Goal: Task Accomplishment & Management: Manage account settings

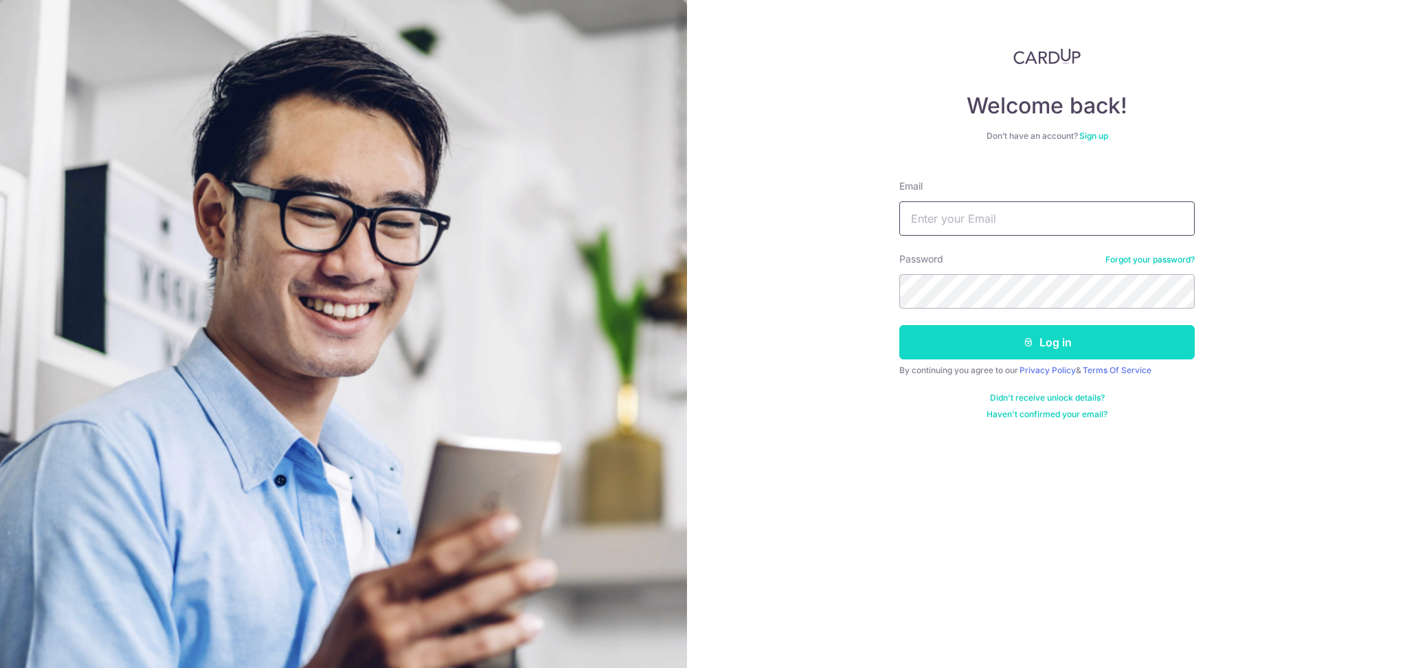
type input "[PERSON_NAME][EMAIL_ADDRESS][PERSON_NAME][DOMAIN_NAME]"
click at [964, 353] on button "Log in" at bounding box center [1046, 342] width 295 height 34
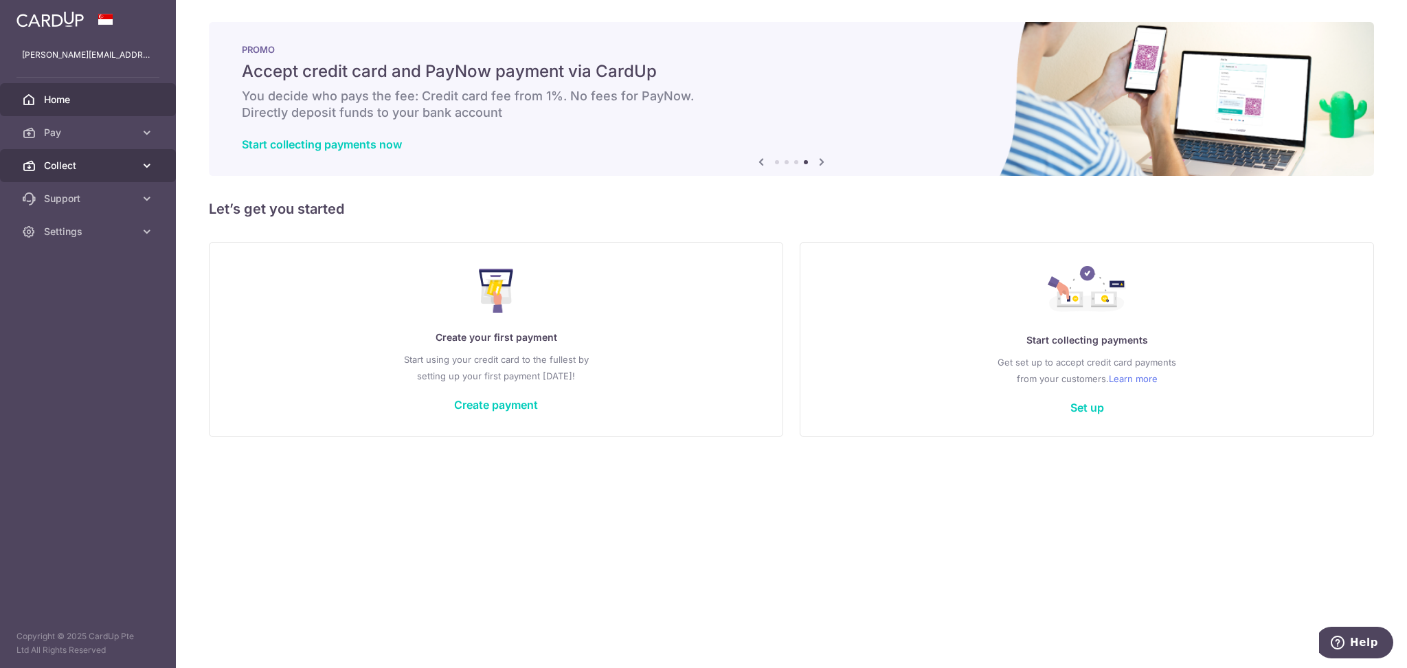
click at [63, 157] on link "Collect" at bounding box center [88, 165] width 176 height 33
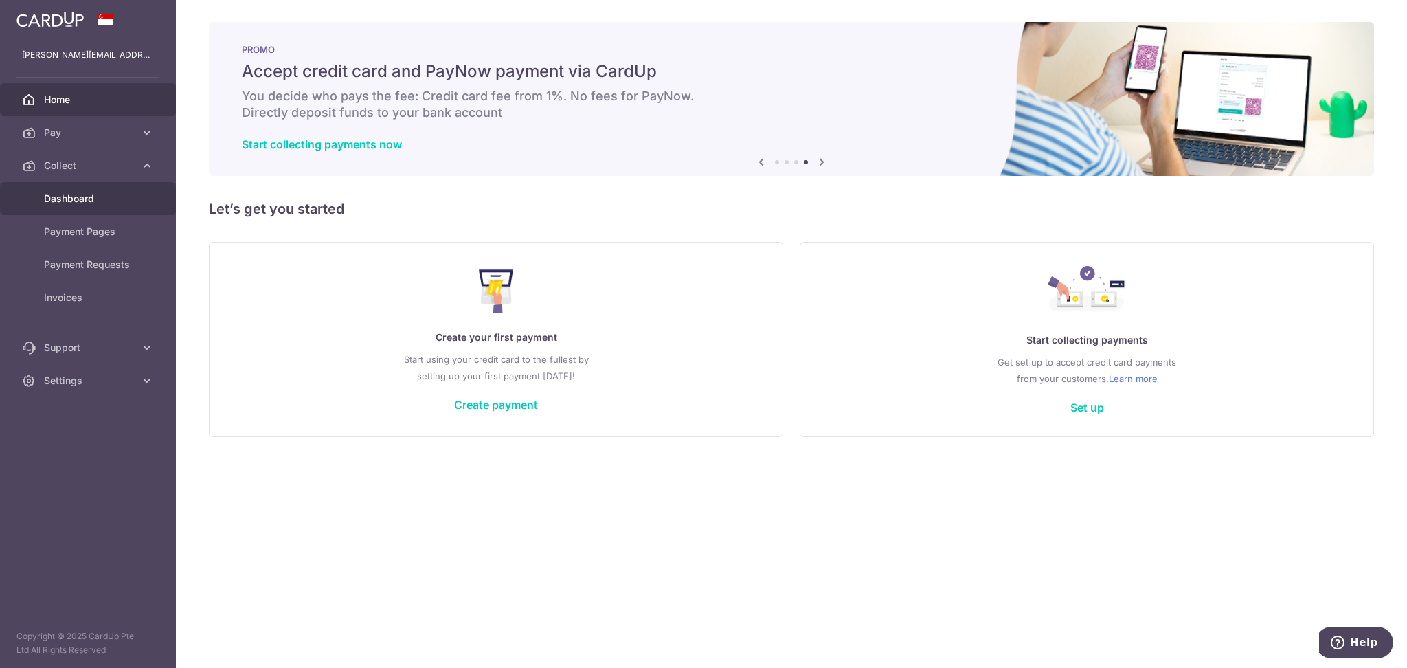
click at [74, 193] on span "Dashboard" at bounding box center [89, 199] width 91 height 14
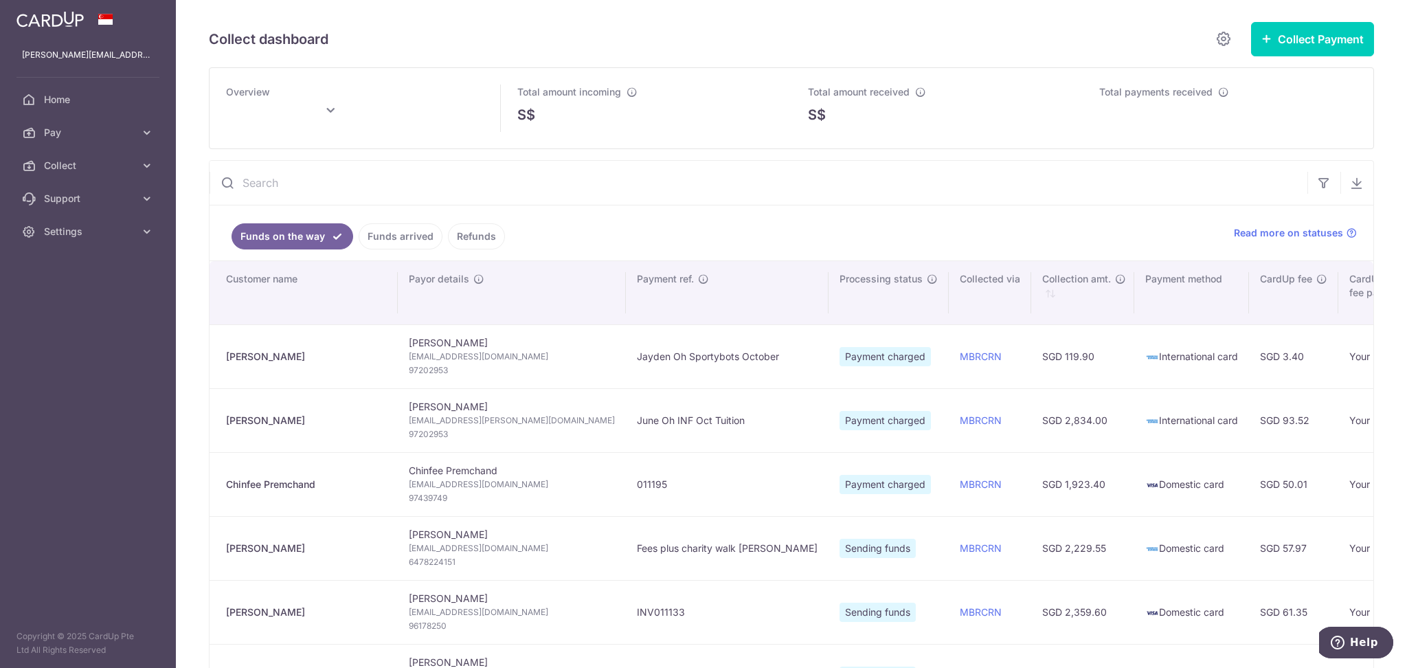
click at [388, 234] on link "Funds arrived" at bounding box center [401, 236] width 84 height 26
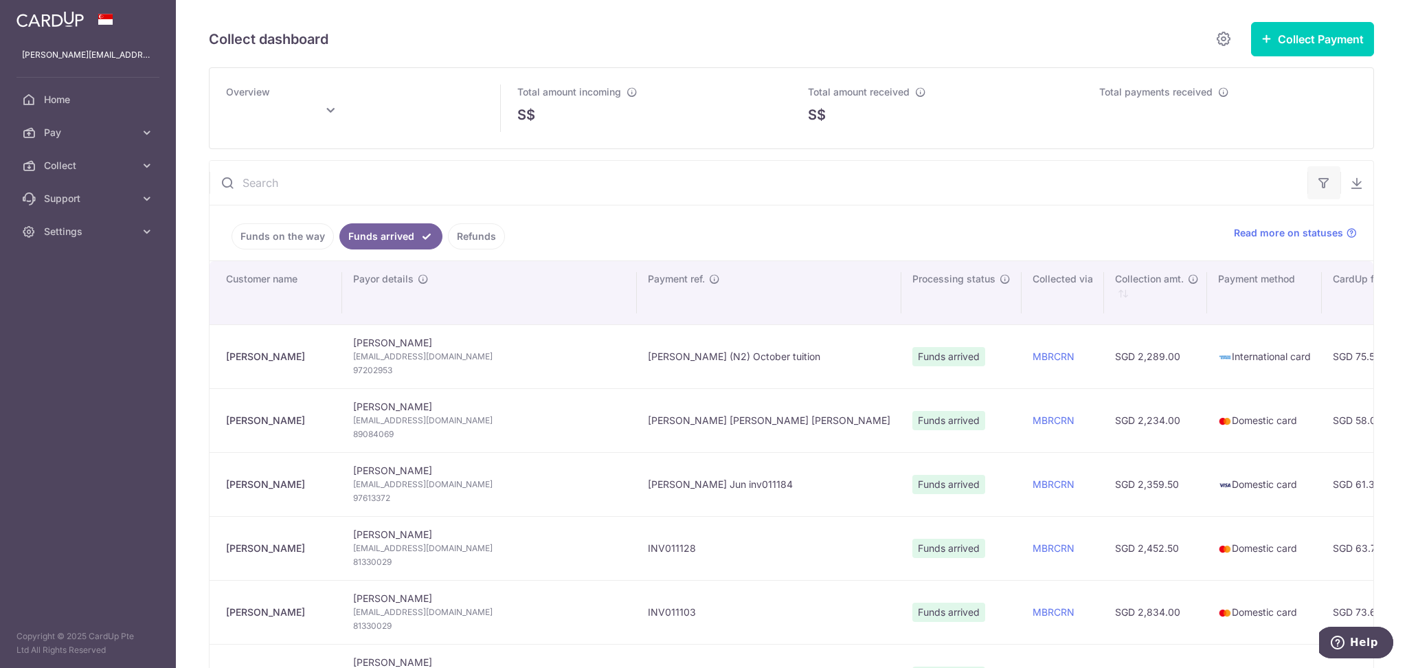
click at [1323, 186] on button "button" at bounding box center [1324, 182] width 33 height 33
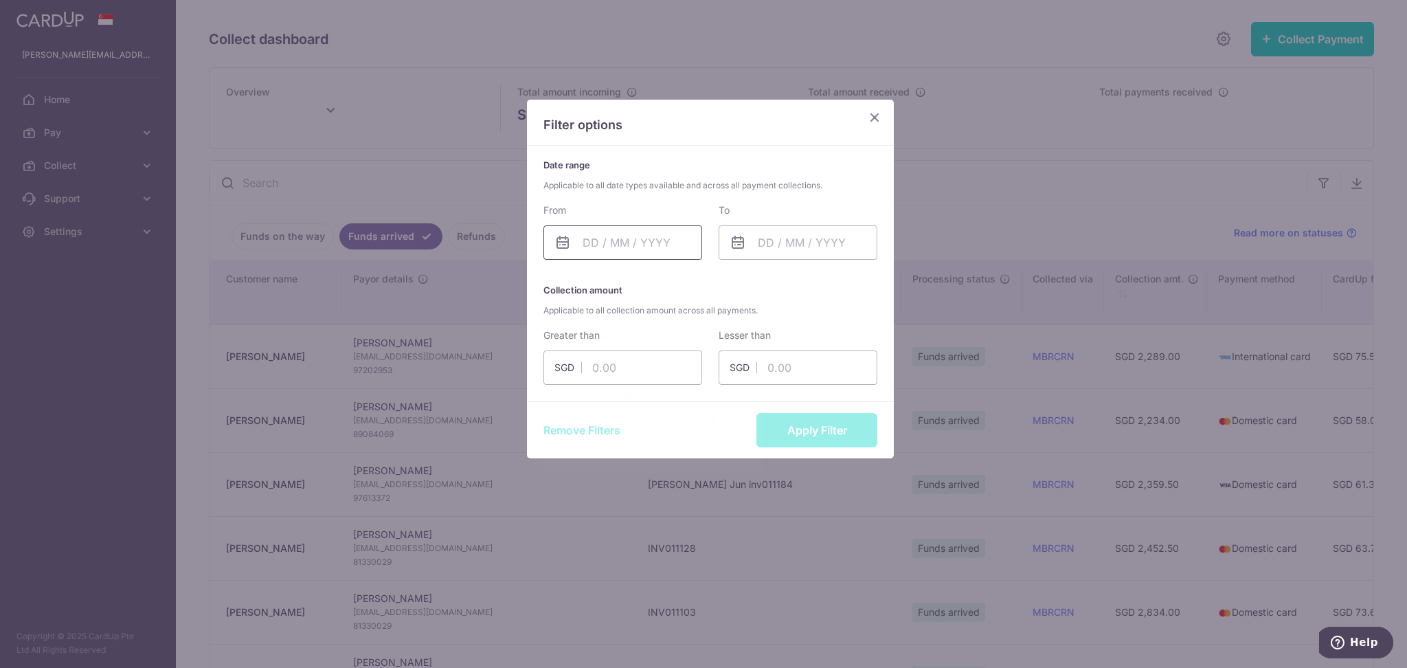
click at [652, 239] on input "text" at bounding box center [623, 242] width 159 height 34
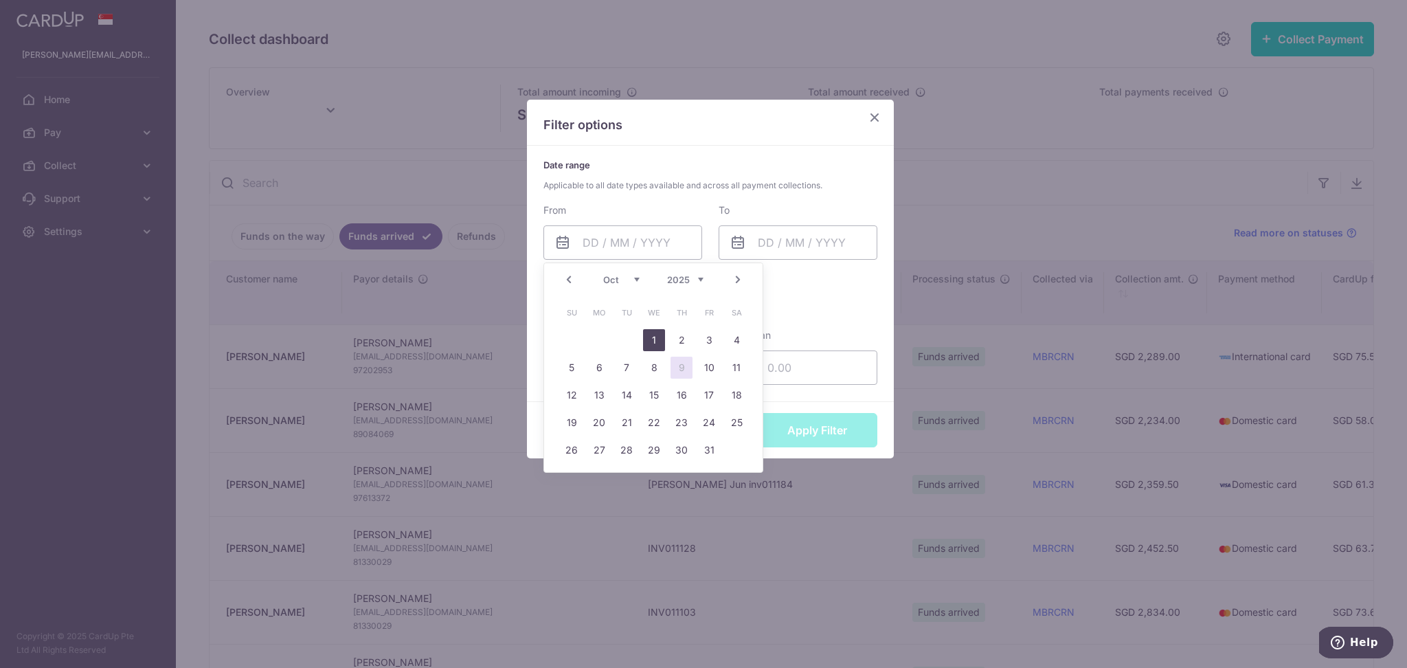
click at [652, 344] on link "1" at bounding box center [654, 340] width 22 height 22
type input "[DATE]"
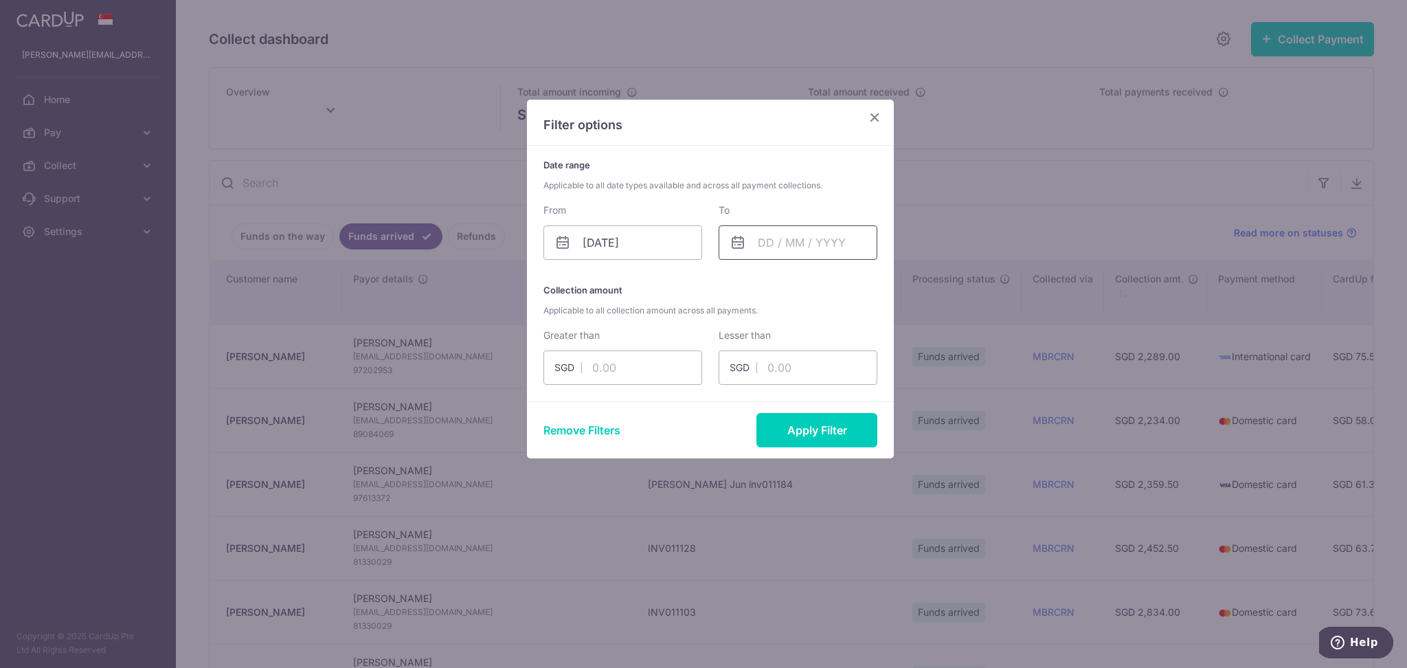
click at [765, 247] on input "text" at bounding box center [798, 242] width 159 height 34
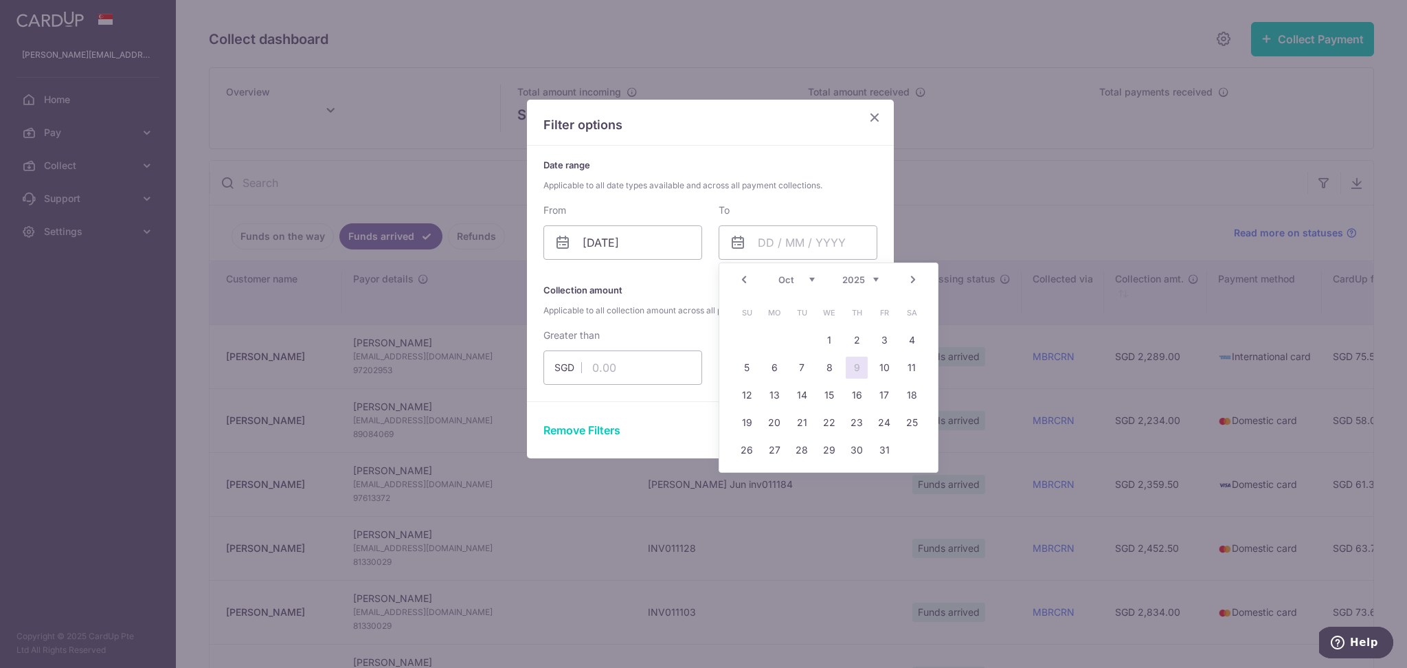
click at [856, 366] on link "9" at bounding box center [857, 368] width 22 height 22
type input "[DATE]"
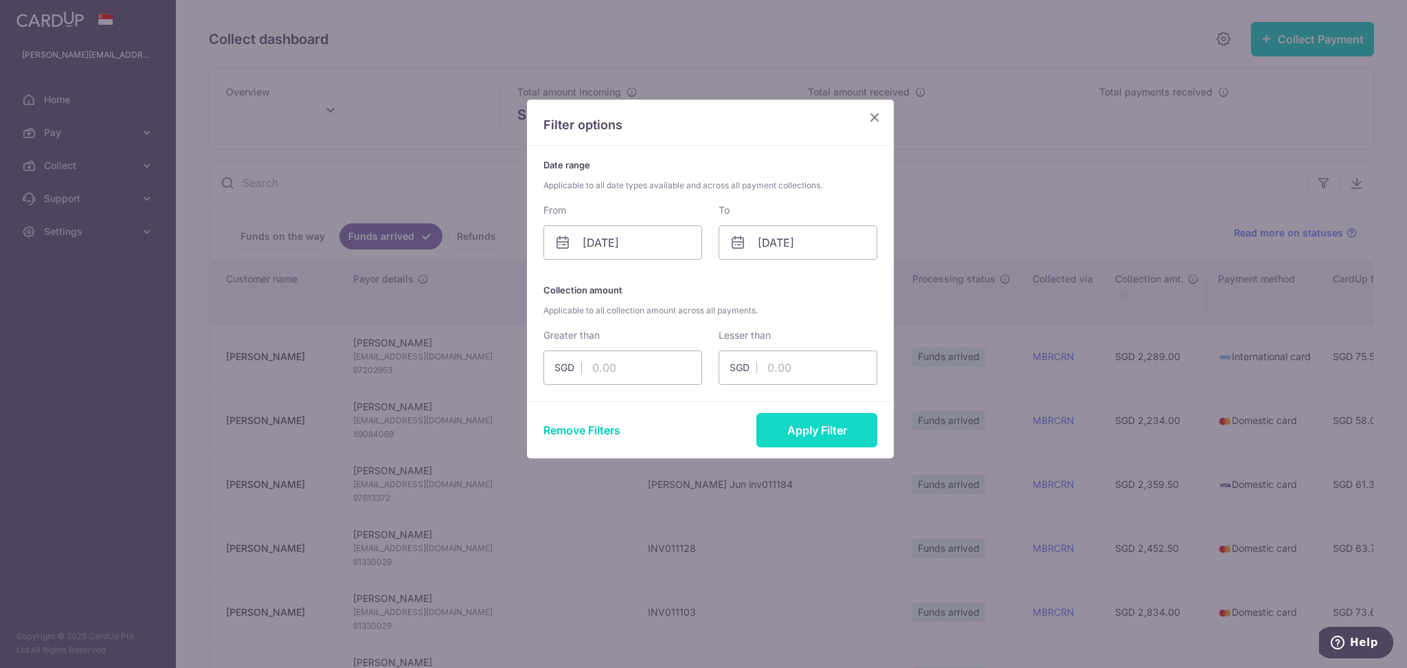
type input "[DATE]"
click at [828, 434] on button "Apply Filter" at bounding box center [817, 430] width 121 height 34
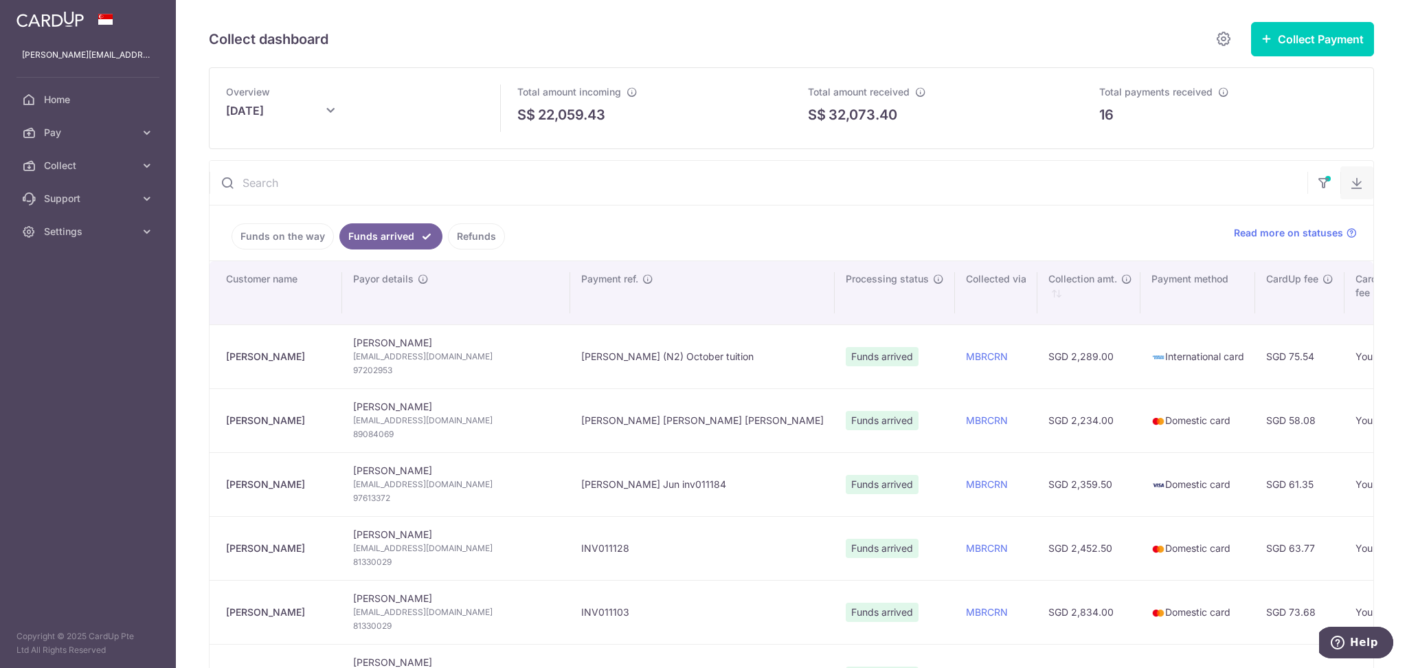
click at [1354, 181] on button "button" at bounding box center [1357, 182] width 33 height 33
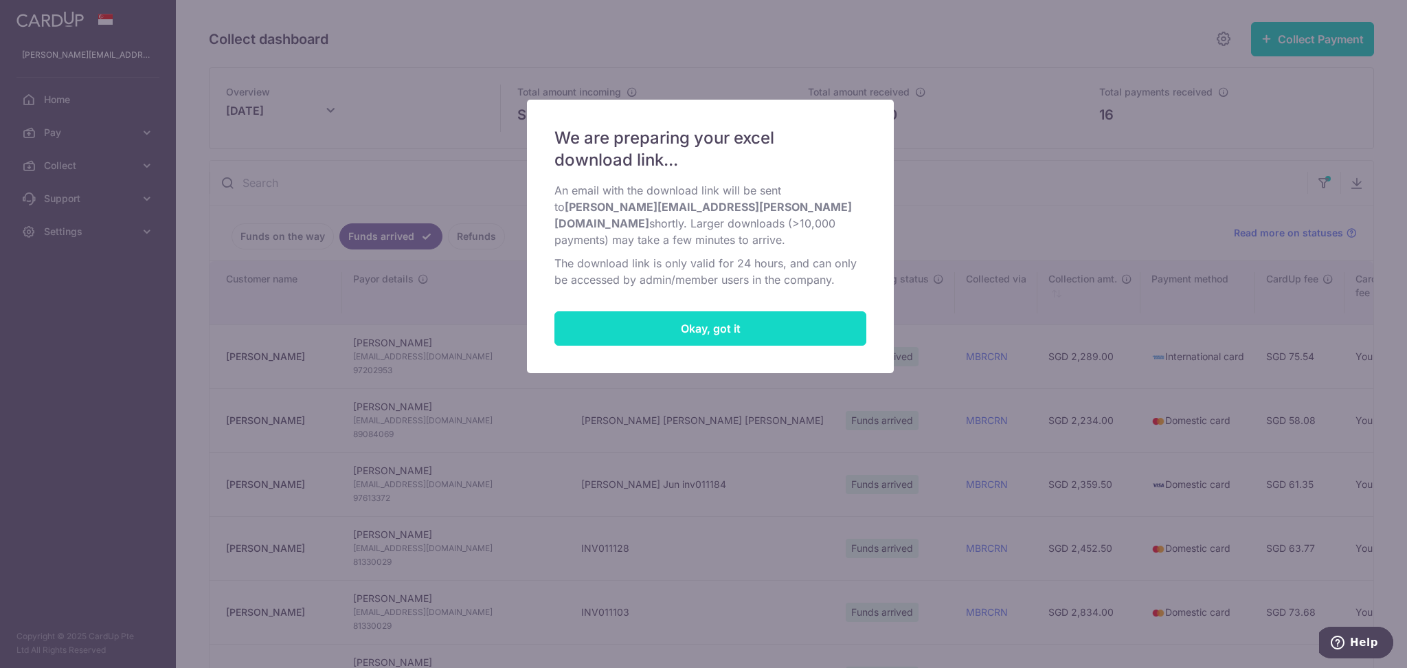
click at [675, 317] on button "Okay, got it" at bounding box center [711, 328] width 312 height 34
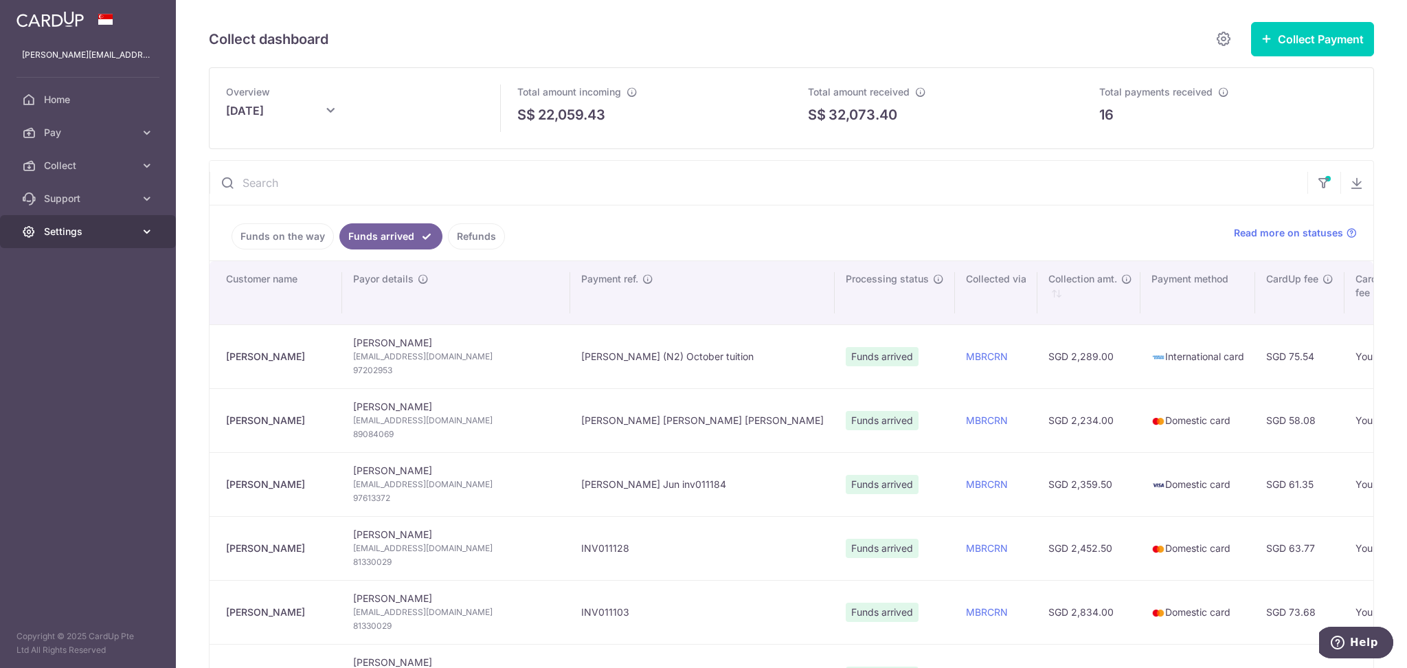
click at [78, 232] on span "Settings" at bounding box center [89, 232] width 91 height 14
click at [79, 308] on link "Logout" at bounding box center [88, 297] width 176 height 33
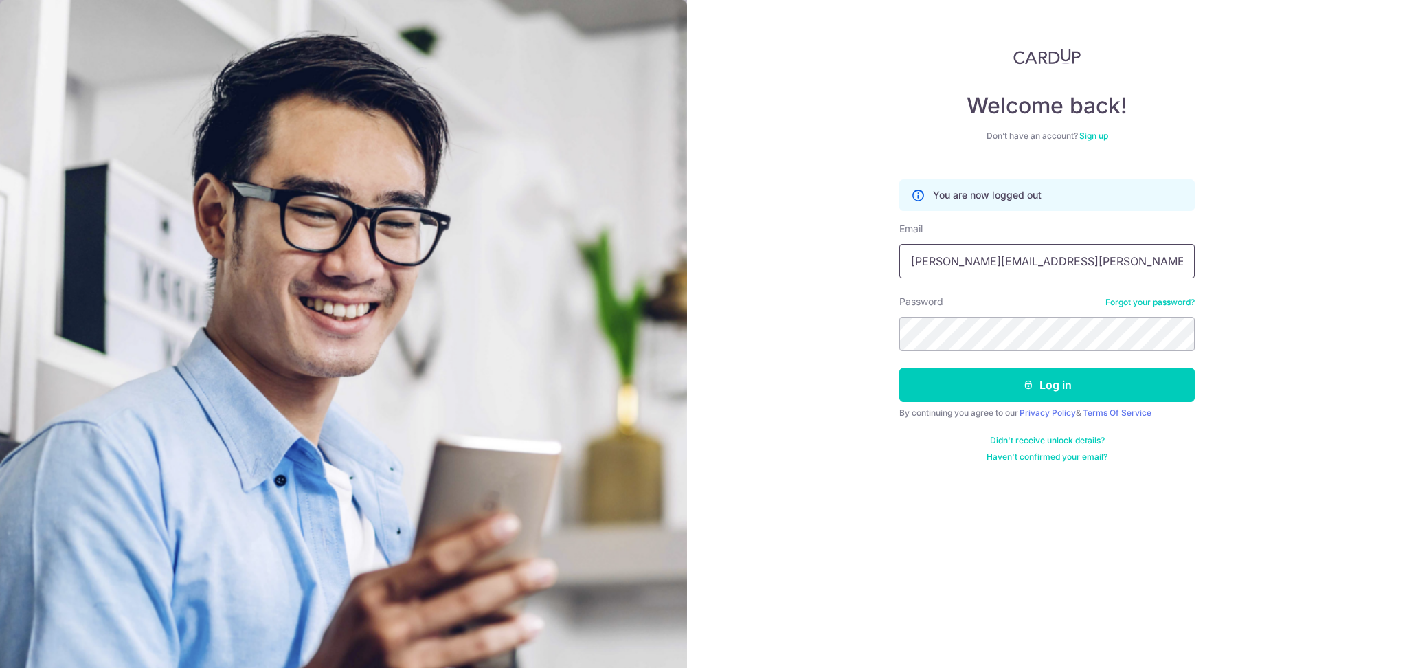
click at [1072, 260] on input "[PERSON_NAME][EMAIL_ADDRESS][PERSON_NAME][DOMAIN_NAME]" at bounding box center [1046, 261] width 295 height 34
type input "accountreceivable@global-eduhub.com"
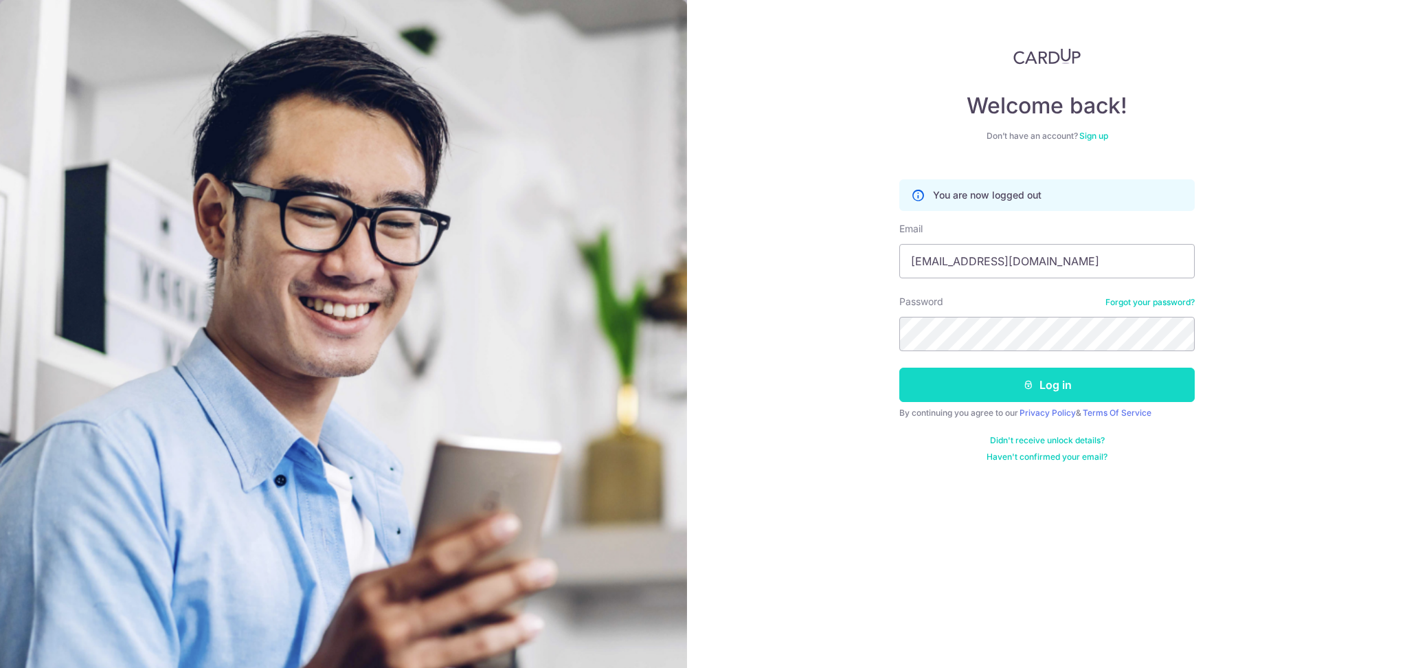
click at [953, 379] on button "Log in" at bounding box center [1046, 385] width 295 height 34
